Goal: Transaction & Acquisition: Purchase product/service

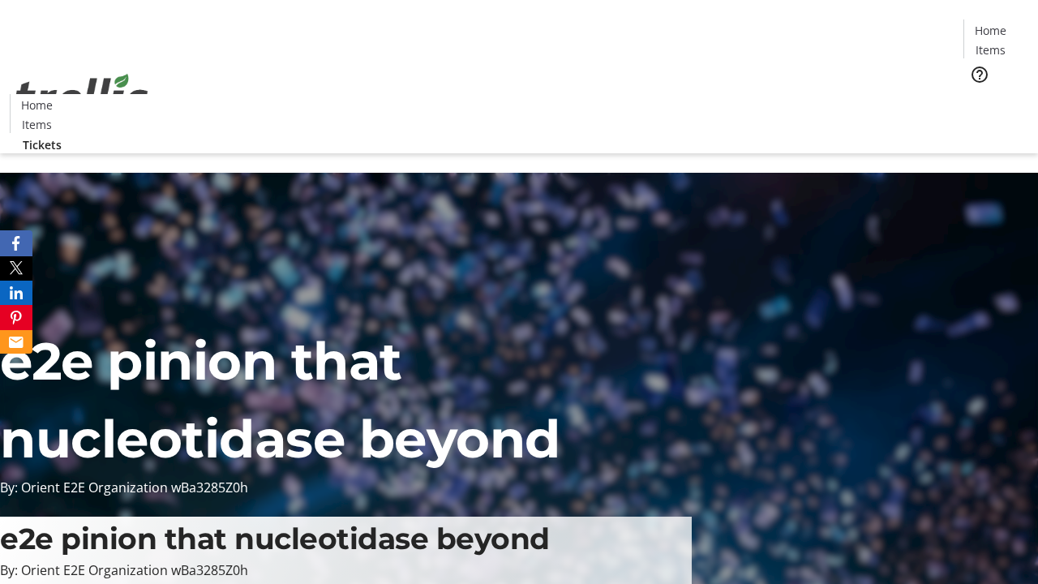
click at [976, 94] on span "Tickets" at bounding box center [995, 102] width 39 height 17
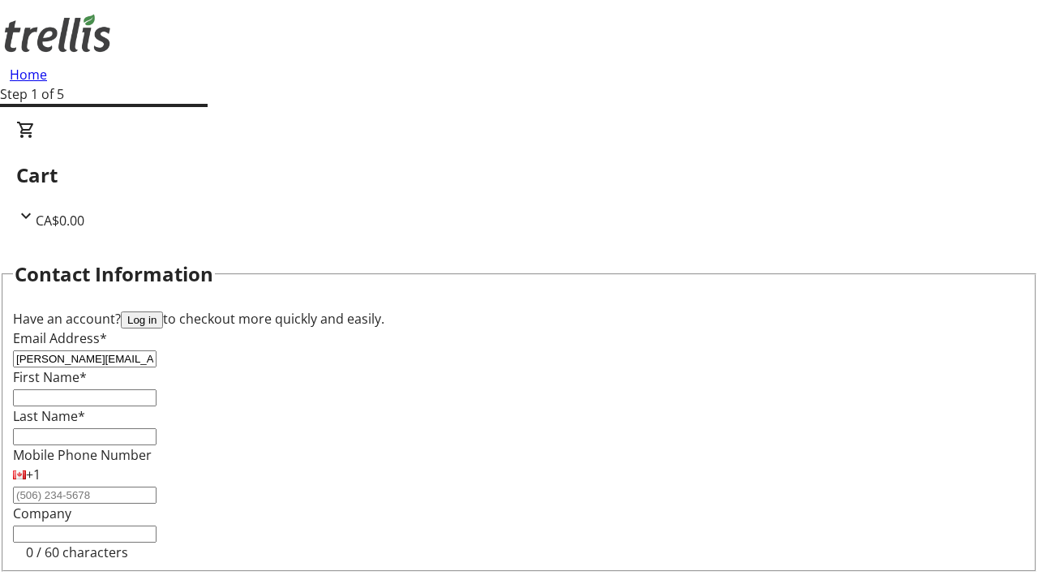
type input "[PERSON_NAME][EMAIL_ADDRESS][DOMAIN_NAME]"
type input "[PERSON_NAME]"
